Goal: Task Accomplishment & Management: Complete application form

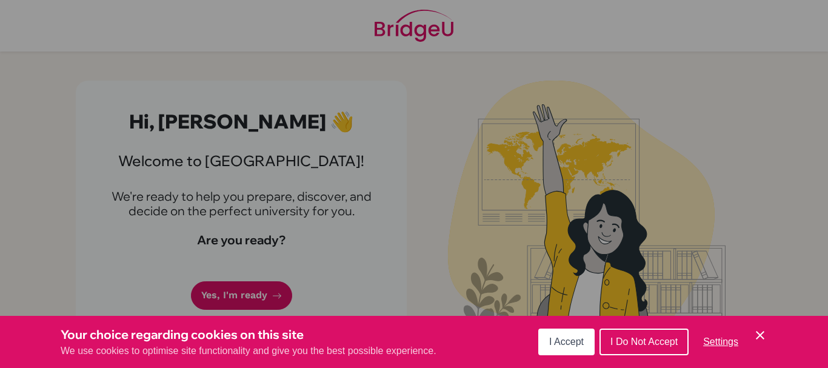
click at [761, 338] on icon "Cookie Control Close Icon" at bounding box center [759, 335] width 15 height 15
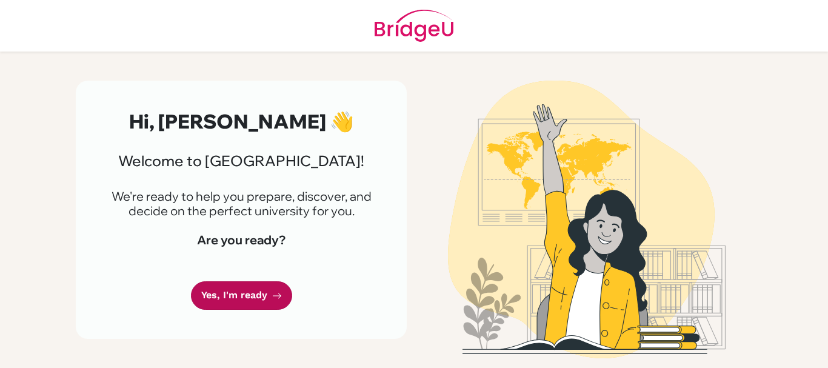
click at [264, 299] on link "Yes, I'm ready" at bounding box center [241, 295] width 101 height 28
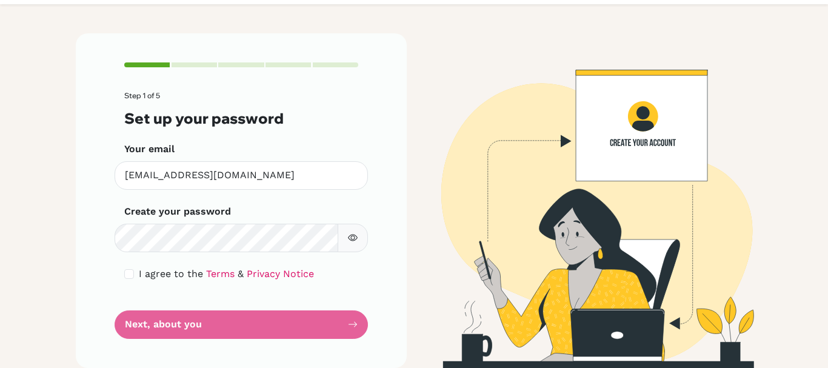
scroll to position [48, 0]
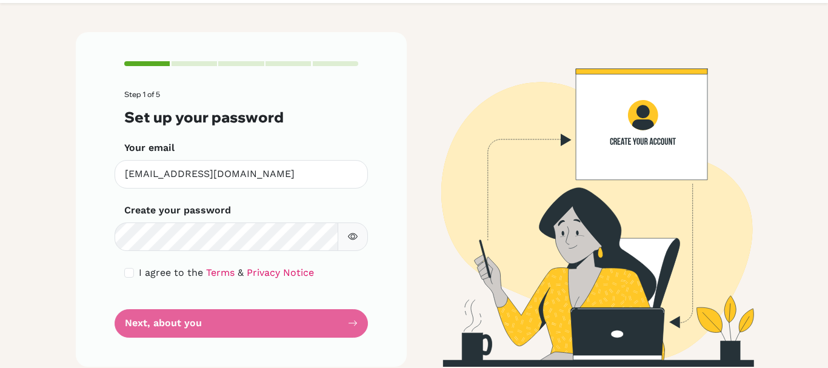
click at [352, 239] on icon "button" at bounding box center [353, 236] width 10 height 10
click at [62, 228] on main "Step 1 of 5 Set up your password Your email [EMAIL_ADDRESS][DOMAIN_NAME] Invali…" at bounding box center [414, 184] width 828 height 368
click at [127, 273] on input "checkbox" at bounding box center [129, 273] width 10 height 10
checkbox input "true"
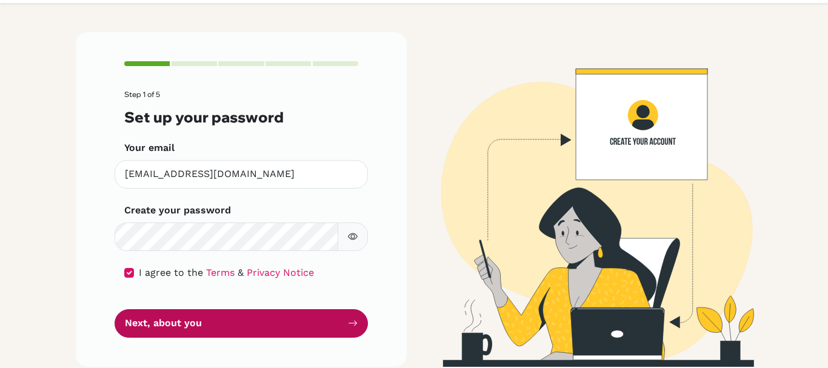
click at [202, 316] on button "Next, about you" at bounding box center [240, 323] width 253 height 28
